Goal: Transaction & Acquisition: Purchase product/service

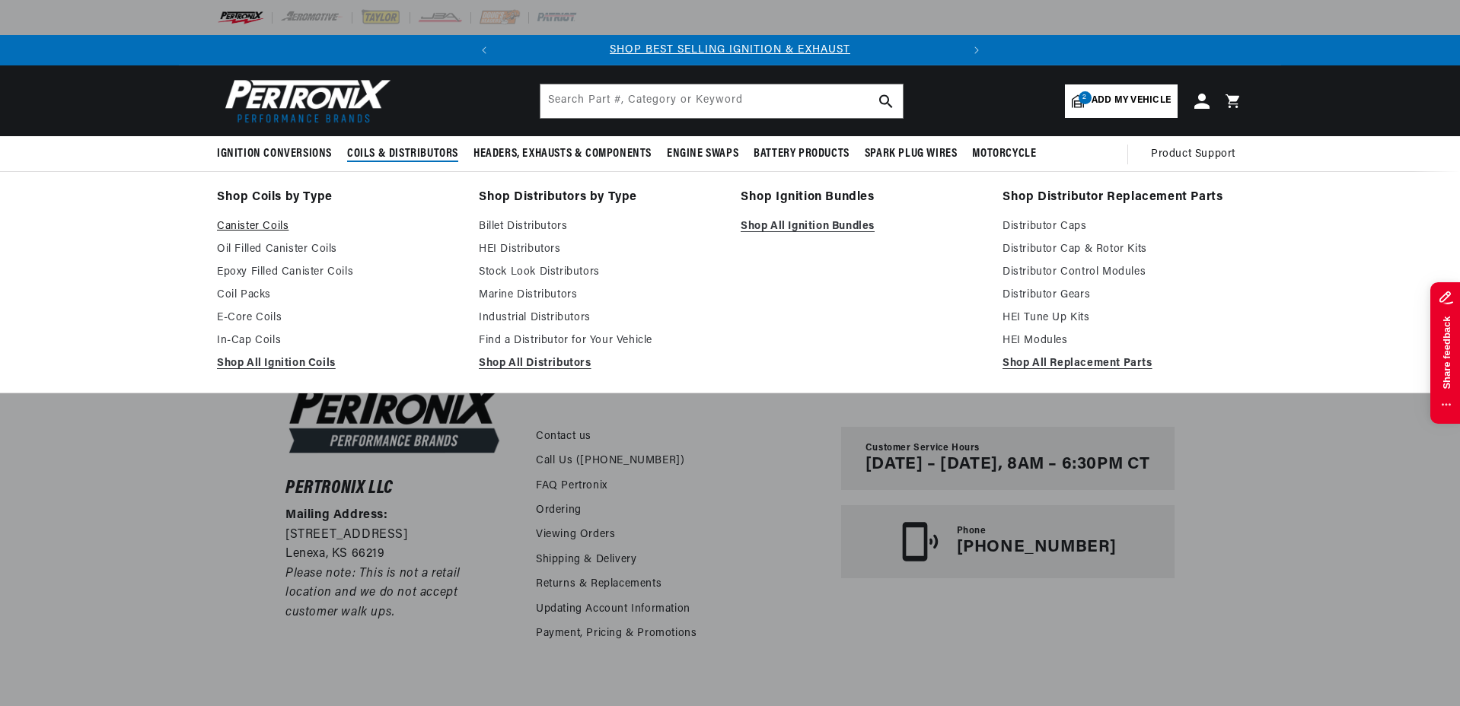
click at [244, 230] on link "Canister Coils" at bounding box center [337, 227] width 241 height 18
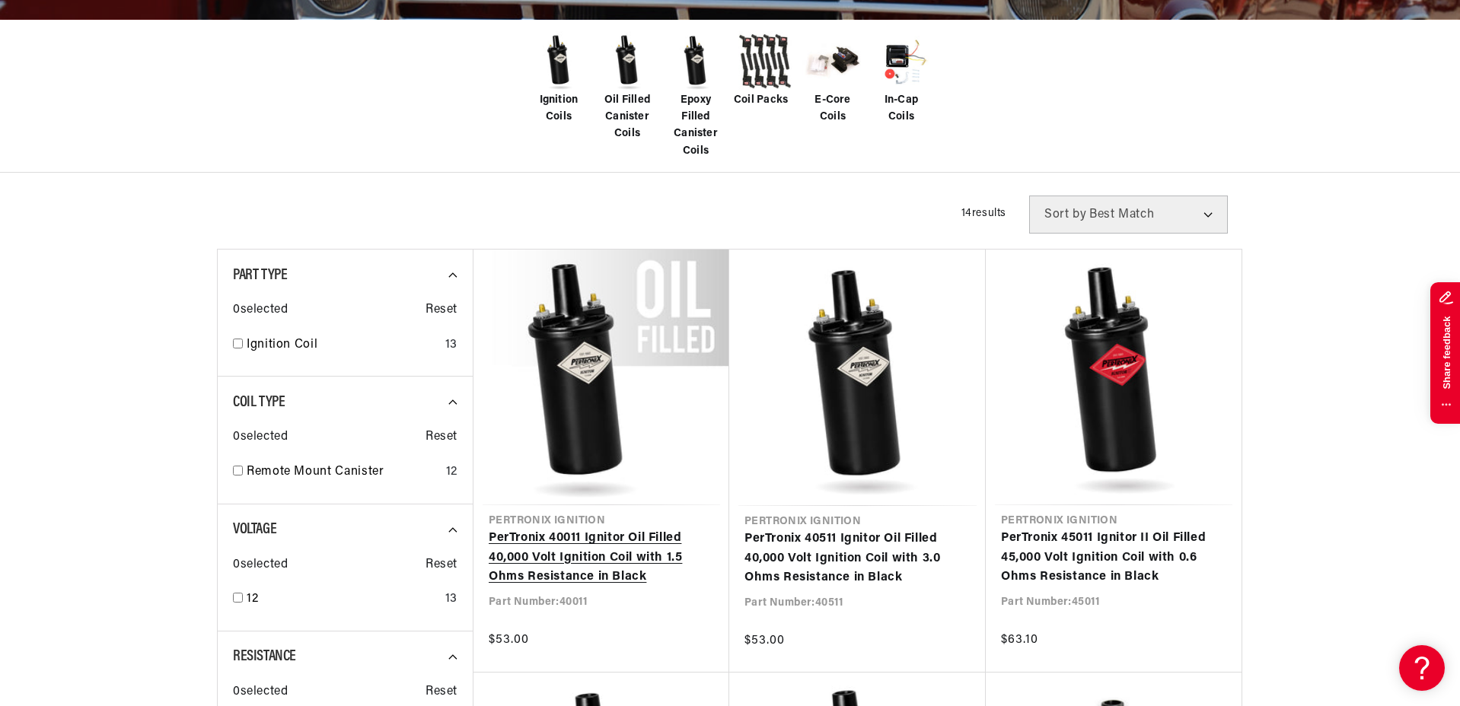
click at [587, 548] on link "PerTronix 40011 Ignitor Oil Filled 40,000 Volt Ignition Coil with 1.5 Ohms Resi…" at bounding box center [601, 558] width 225 height 59
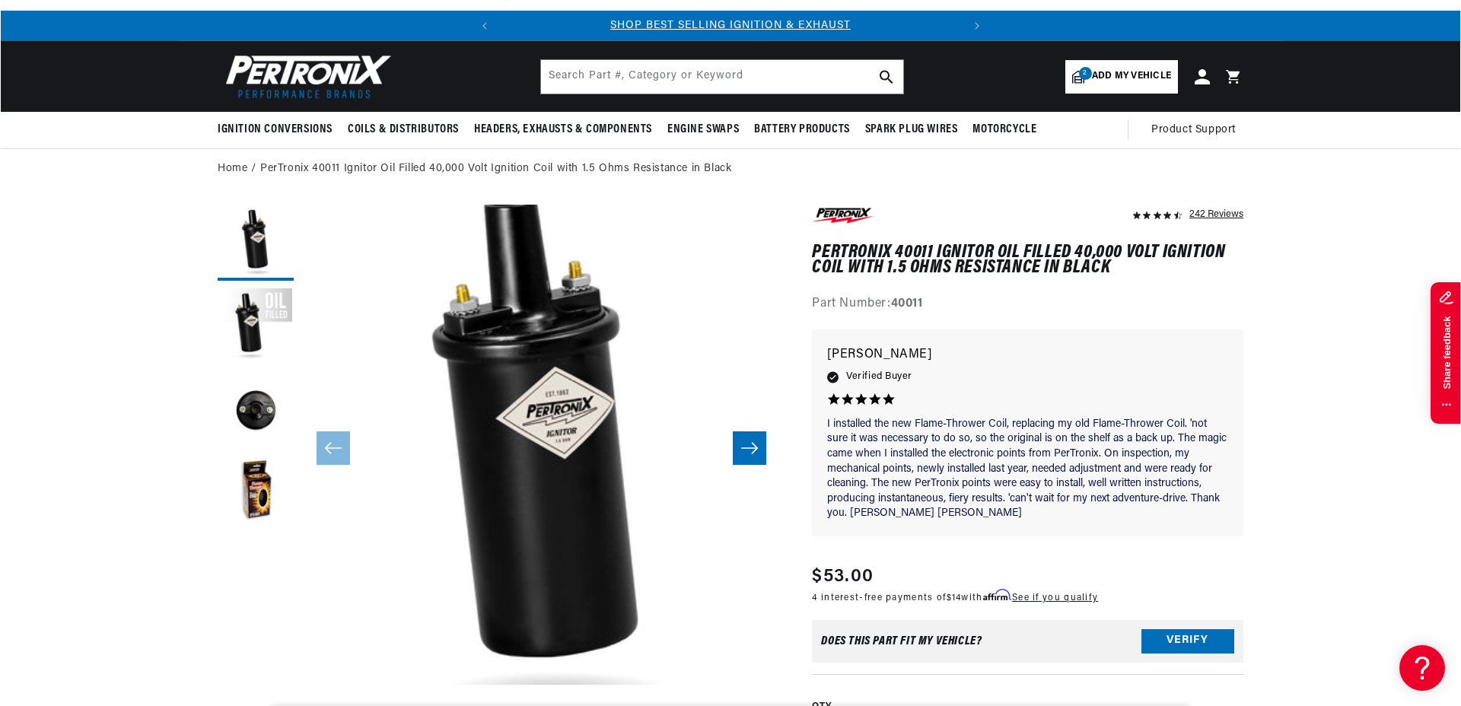
scroll to position [216, 0]
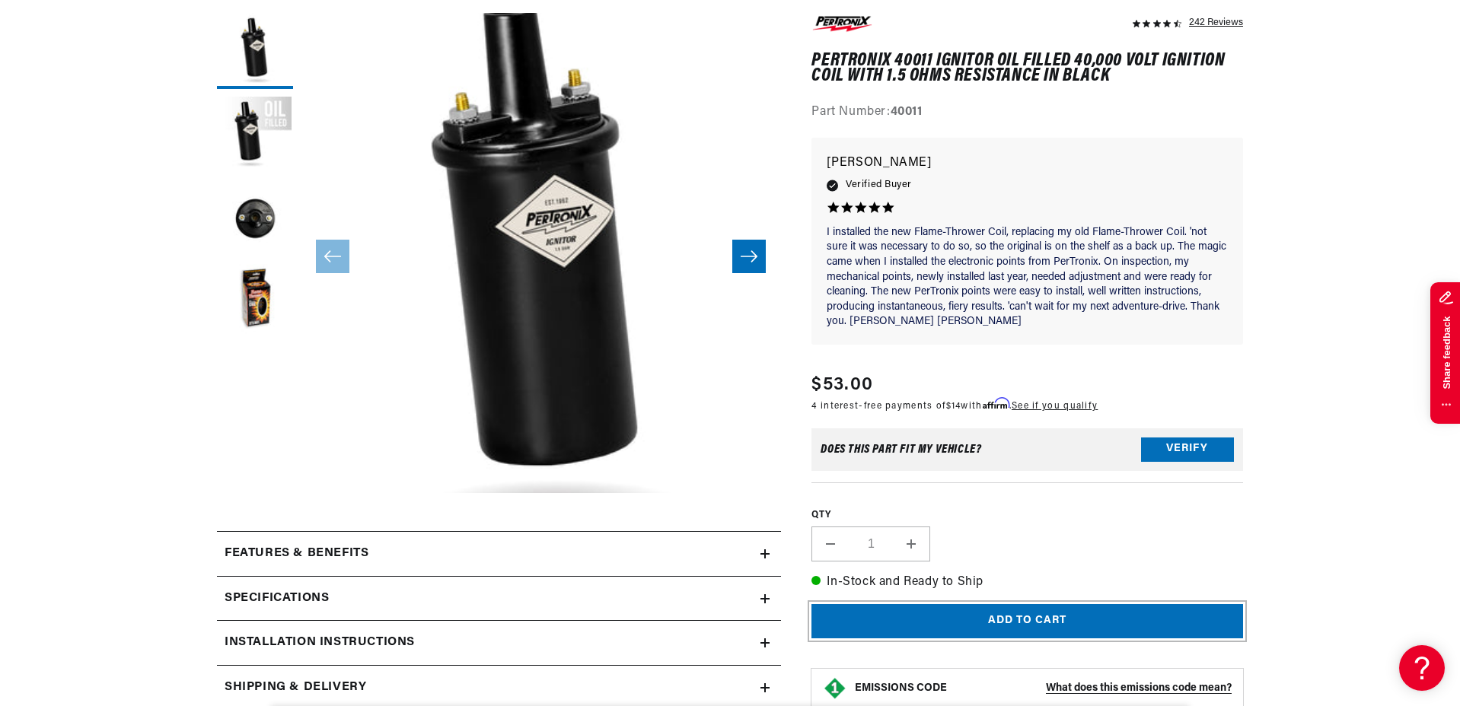
click at [910, 610] on button "Add to cart" at bounding box center [1027, 621] width 432 height 34
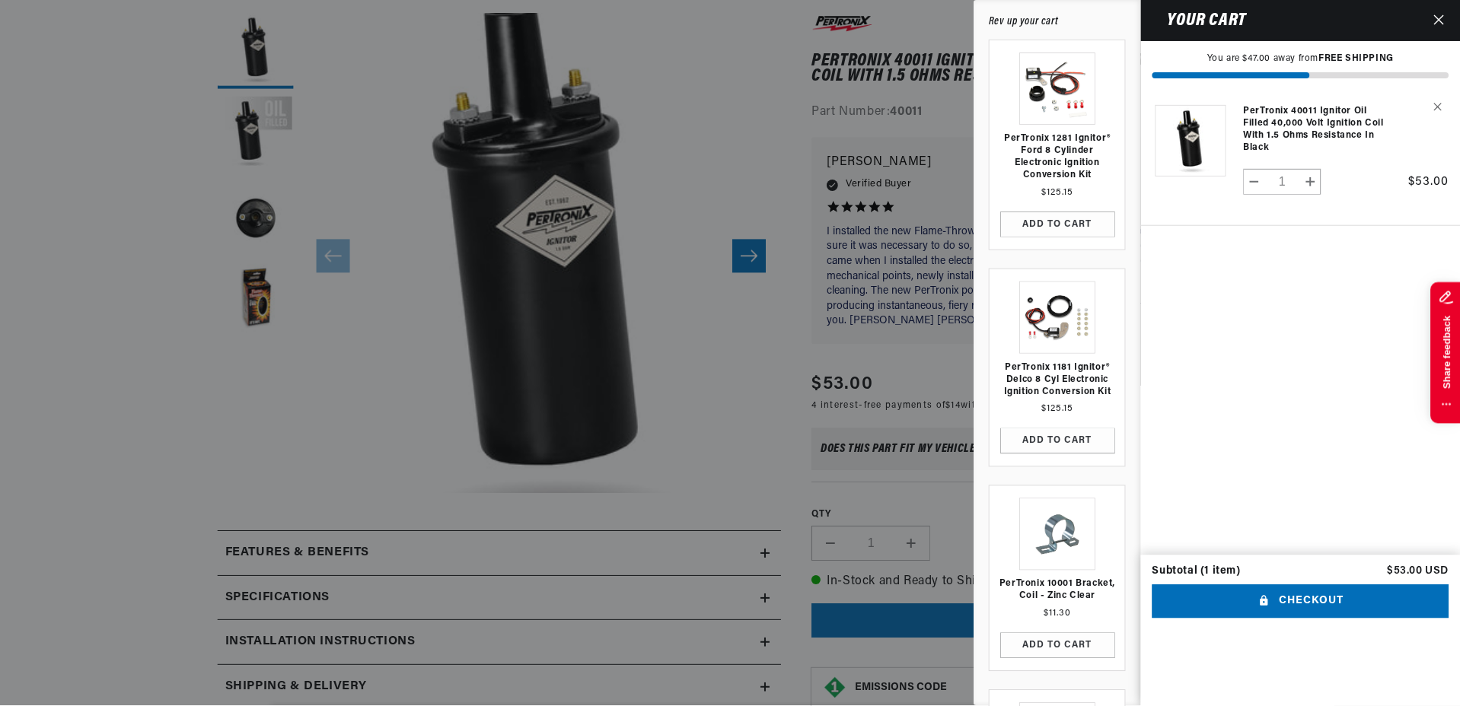
scroll to position [0, 461]
click at [1442, 20] on icon "Close" at bounding box center [1440, 19] width 11 height 11
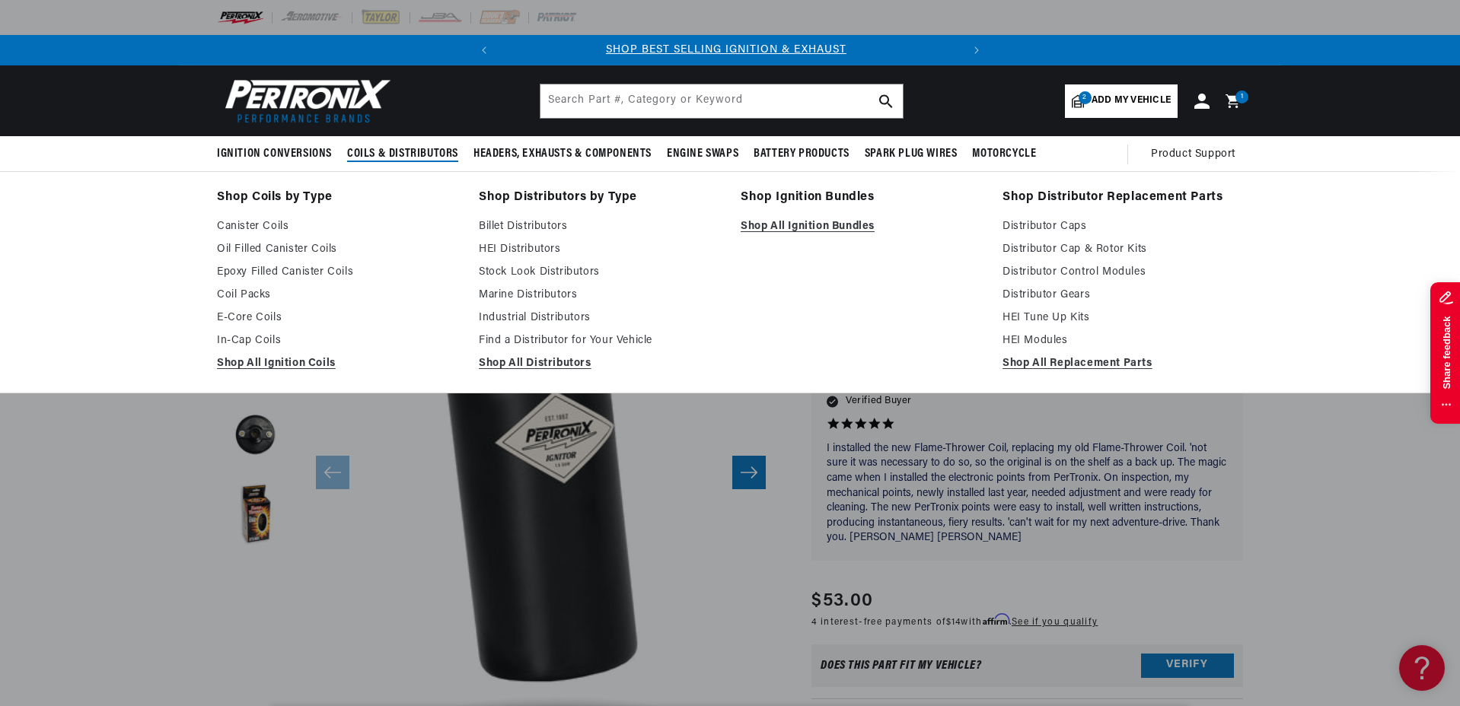
scroll to position [0, 0]
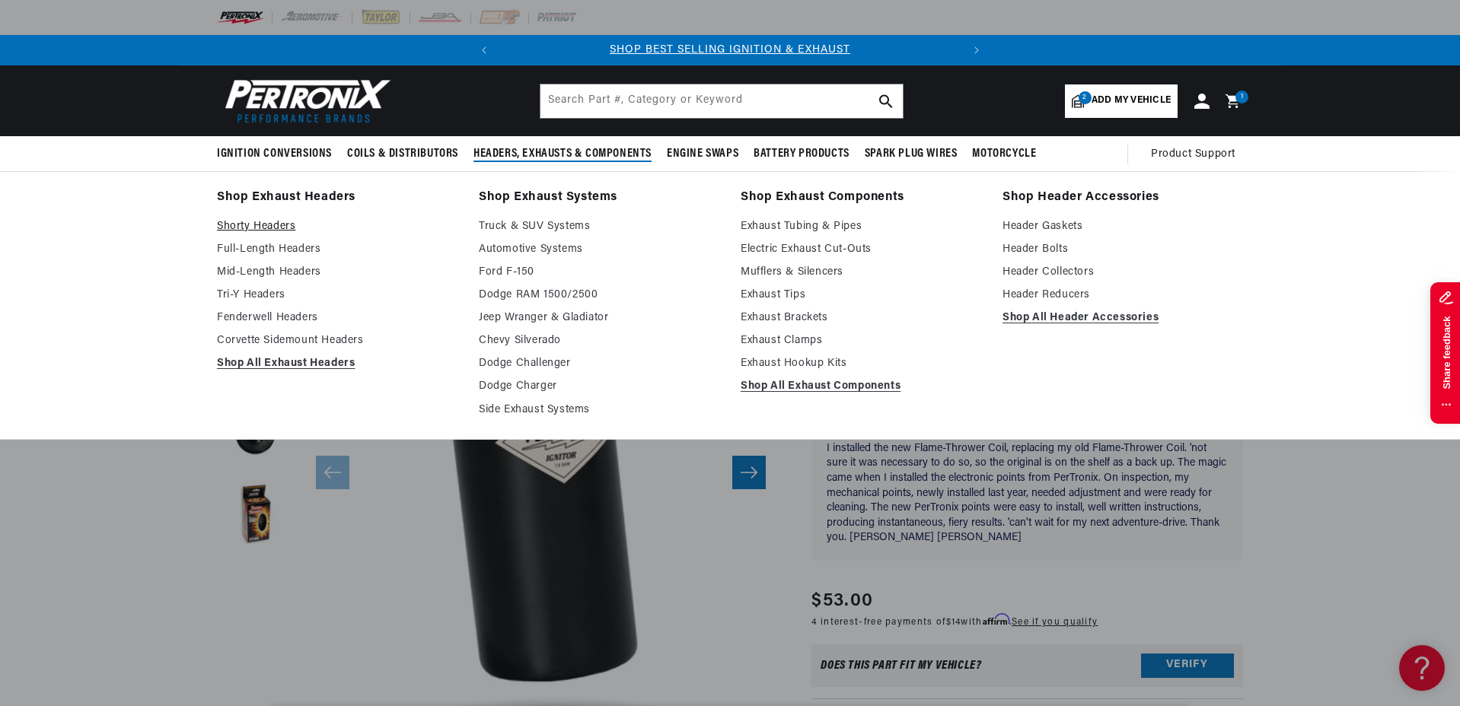
click at [228, 227] on link "Shorty Headers" at bounding box center [337, 227] width 241 height 18
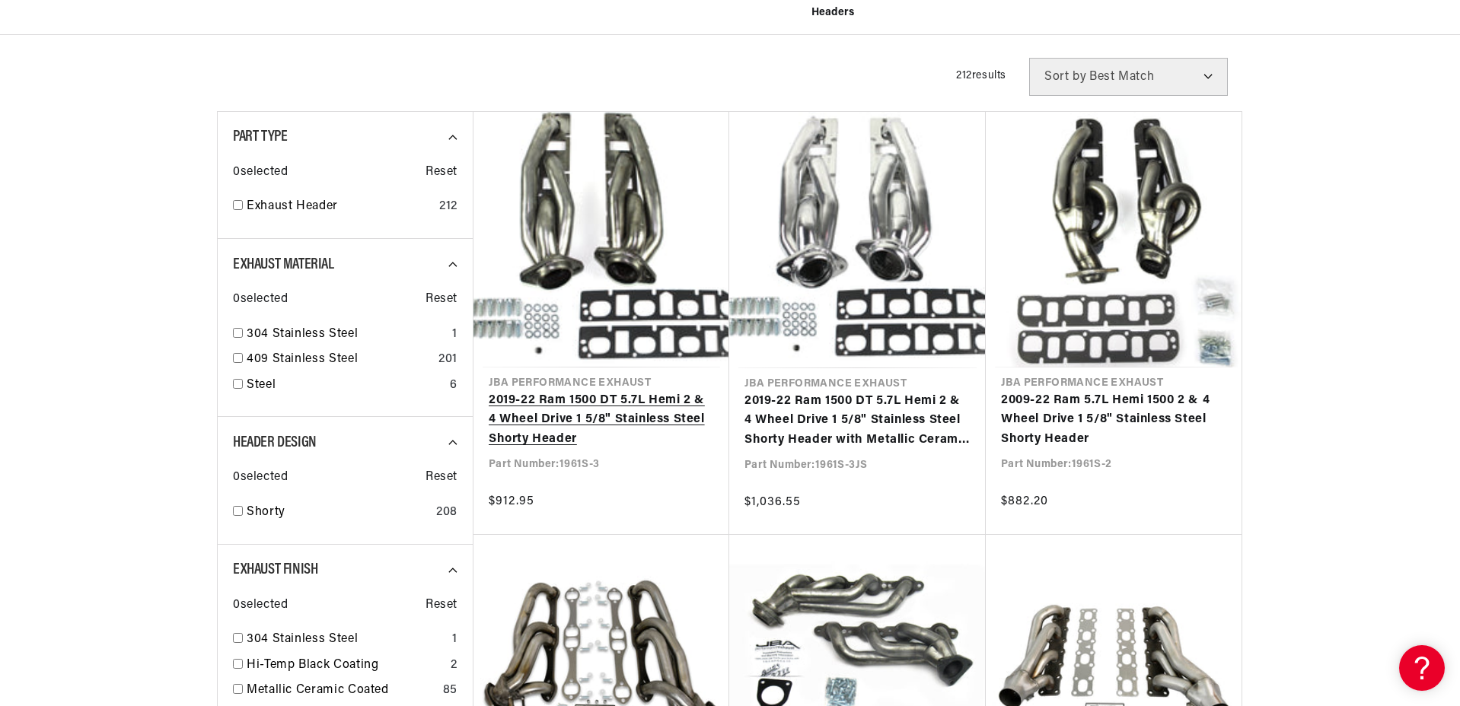
click at [572, 391] on link "2019-22 Ram 1500 DT 5.7L Hemi 2 & 4 Wheel Drive 1 5/8" Stainless Steel Shorty H…" at bounding box center [601, 420] width 225 height 59
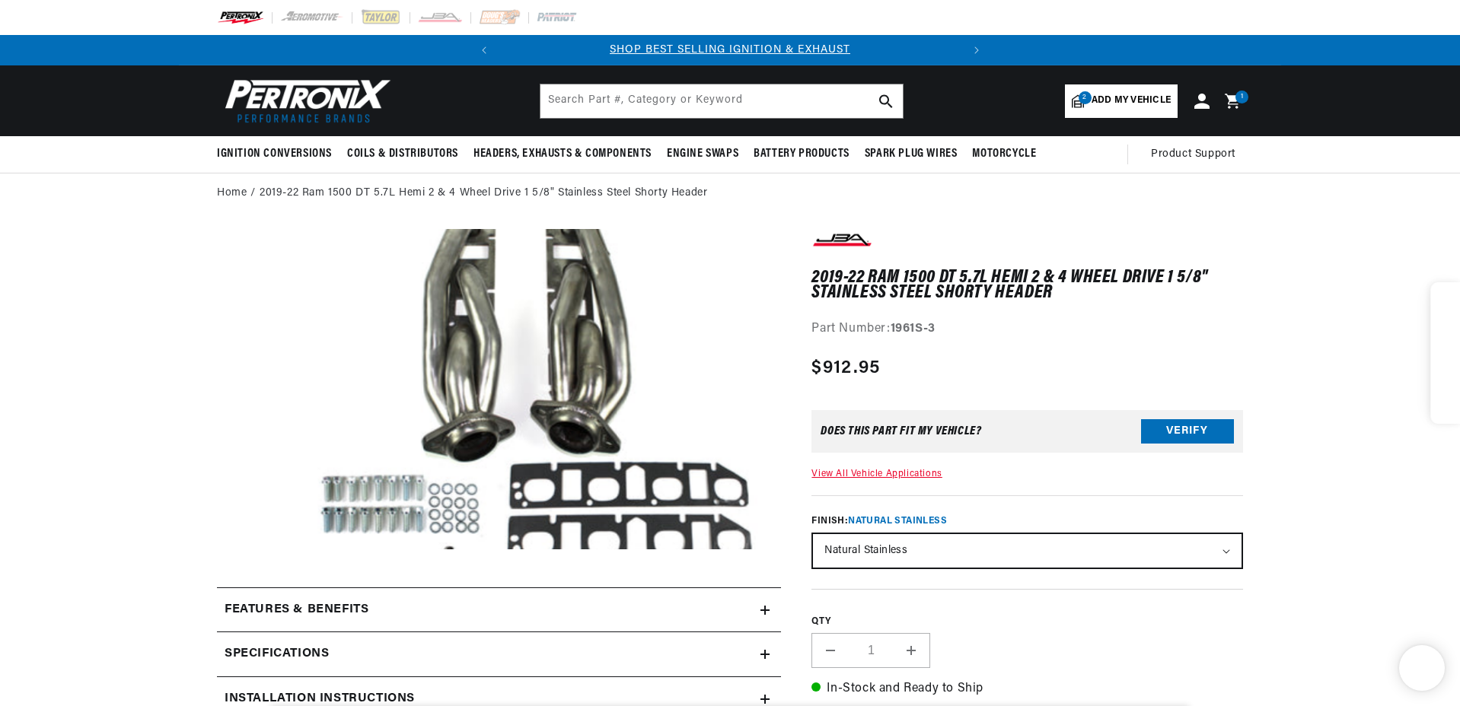
click at [1238, 99] on div "1 1 item" at bounding box center [1241, 97] width 13 height 13
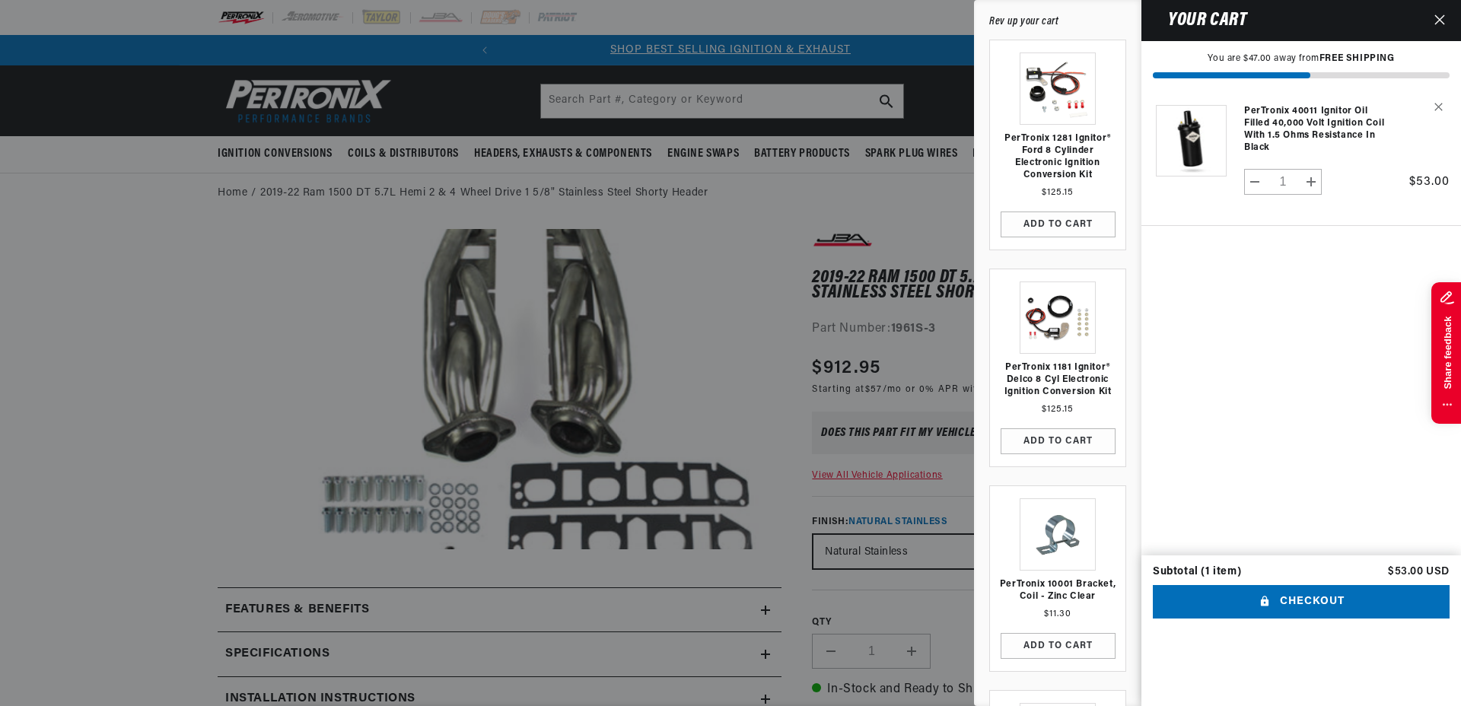
click at [867, 347] on div at bounding box center [730, 353] width 1461 height 706
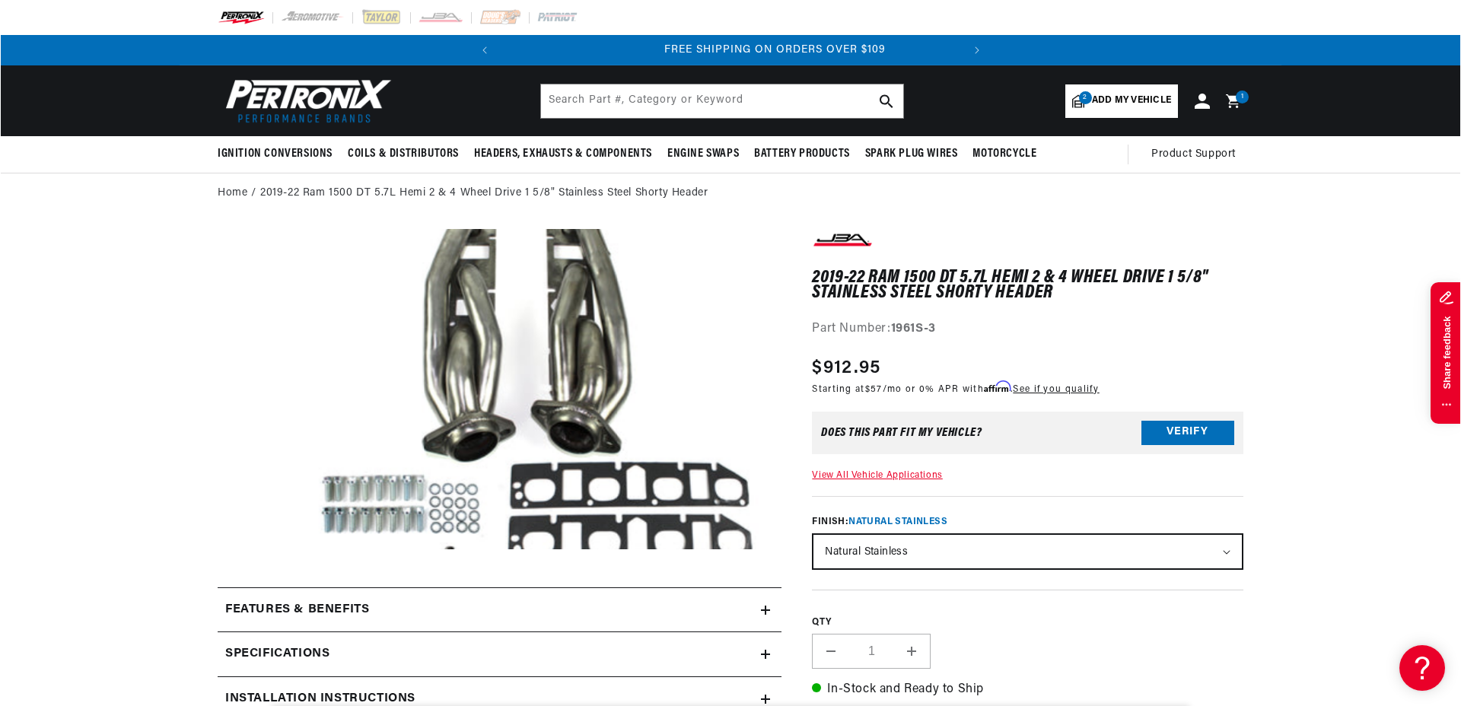
scroll to position [0, 461]
click at [1235, 104] on icon at bounding box center [1232, 101] width 14 height 14
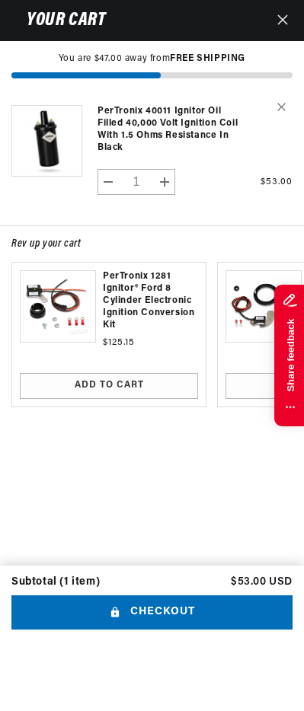
scroll to position [0, 243]
